Goal: Task Accomplishment & Management: Use online tool/utility

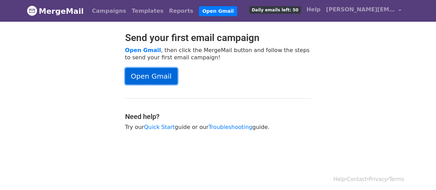
click at [147, 73] on link "Open Gmail" at bounding box center [151, 76] width 52 height 17
click at [147, 71] on link "Open Gmail" at bounding box center [151, 76] width 52 height 17
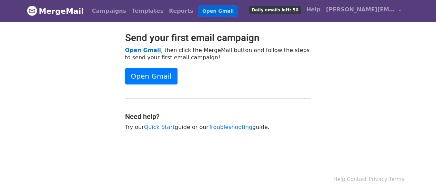
click at [199, 9] on link "Open Gmail" at bounding box center [218, 11] width 38 height 10
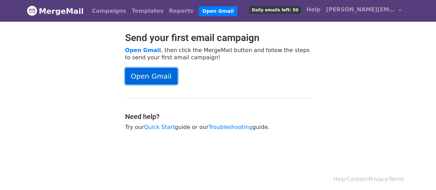
click at [160, 74] on link "Open Gmail" at bounding box center [151, 76] width 52 height 17
